Goal: Information Seeking & Learning: Learn about a topic

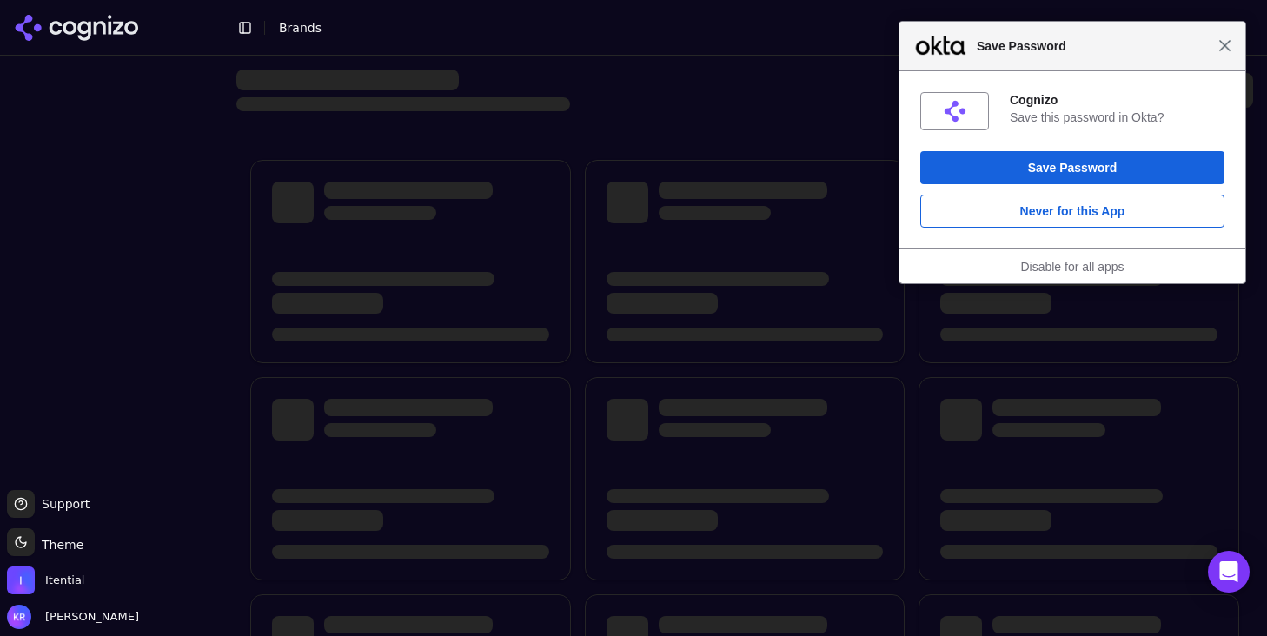
click at [1228, 49] on span "Close" at bounding box center [1224, 45] width 13 height 13
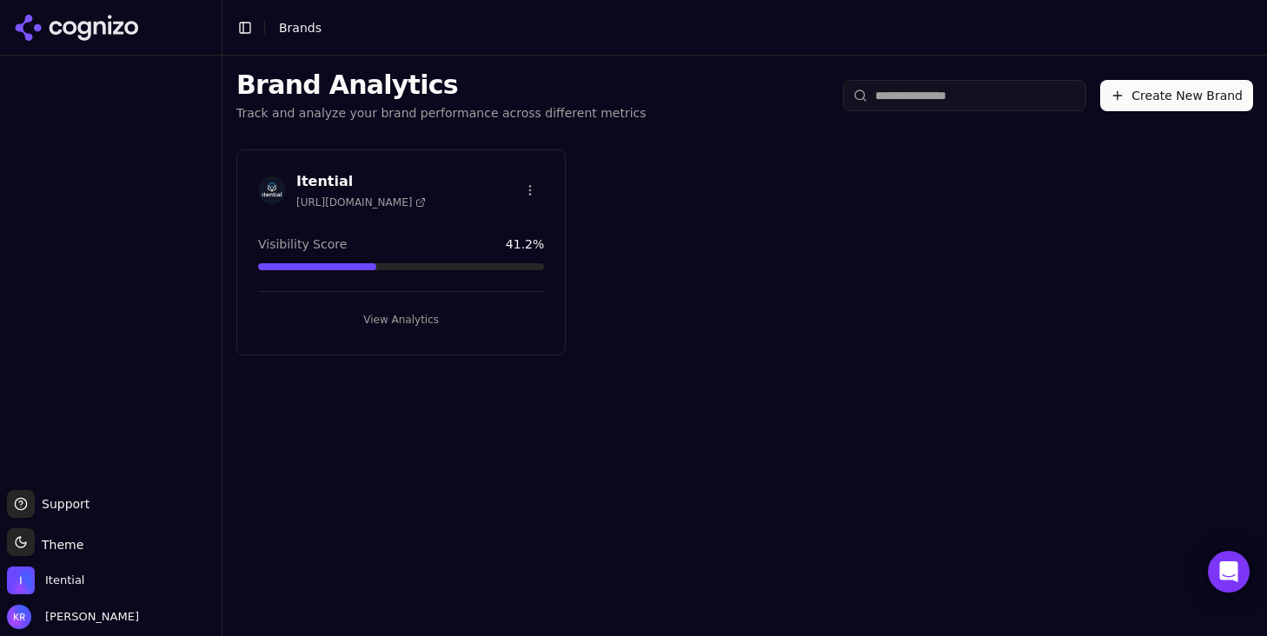
drag, startPoint x: 466, startPoint y: 189, endPoint x: 453, endPoint y: 216, distance: 30.3
click at [466, 189] on div "Itential [URL][DOMAIN_NAME]" at bounding box center [401, 190] width 286 height 38
click at [414, 316] on button "View Analytics" at bounding box center [401, 320] width 286 height 28
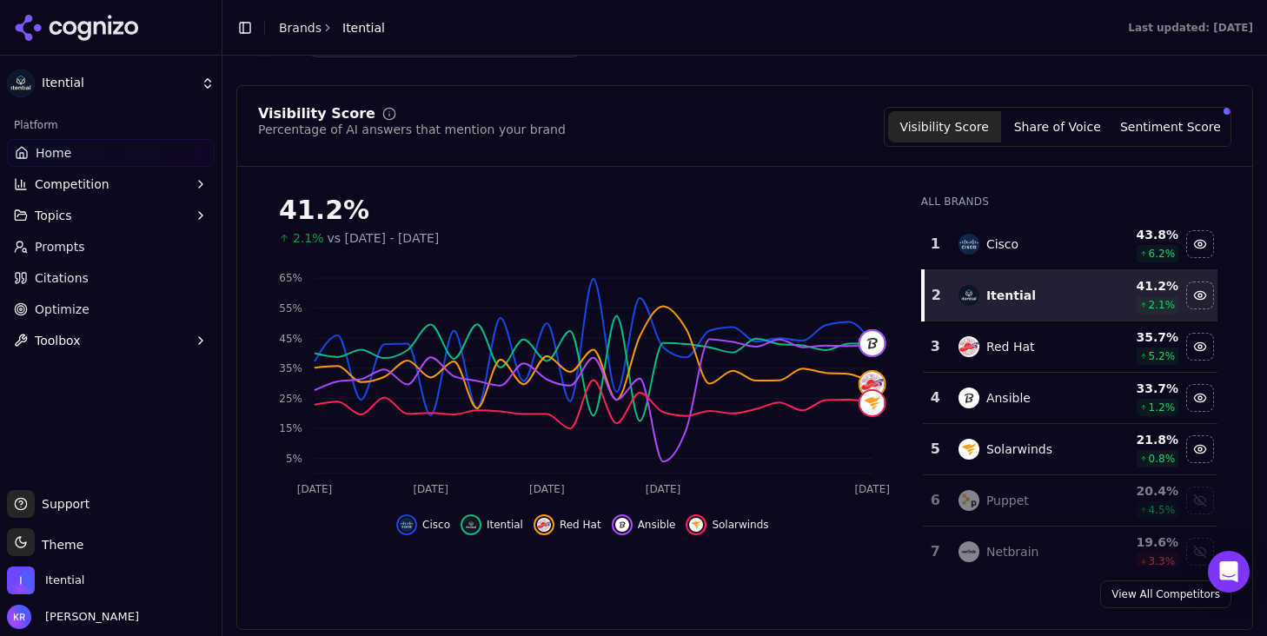
scroll to position [137, 0]
click at [1056, 109] on div "Visibility Score Share of Voice Sentiment Score" at bounding box center [1056, 126] width 347 height 40
click at [1054, 121] on button "Share of Voice" at bounding box center [1057, 125] width 113 height 31
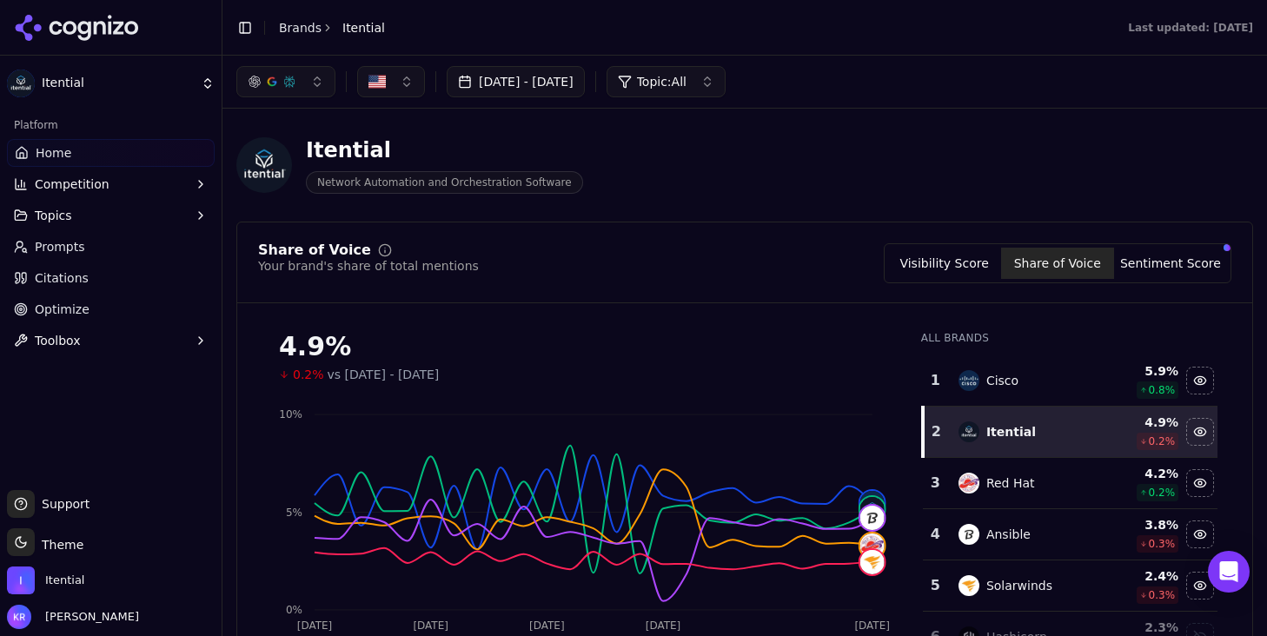
scroll to position [27, 0]
